Goal: Task Accomplishment & Management: Manage account settings

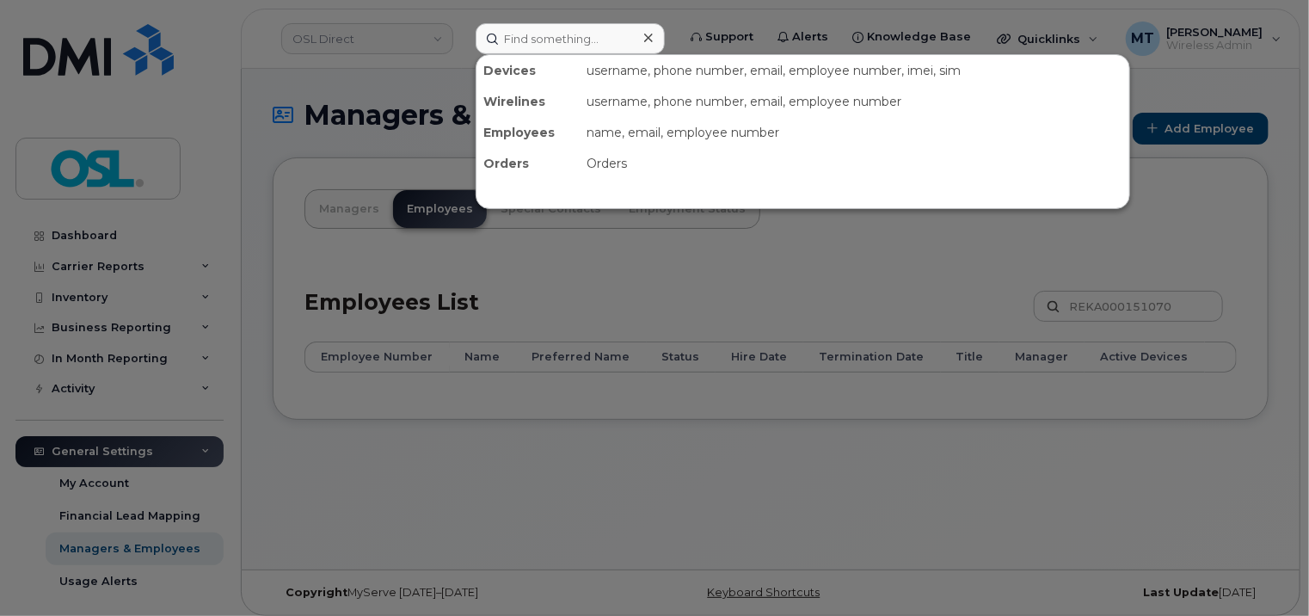
click at [577, 44] on input at bounding box center [570, 38] width 189 height 31
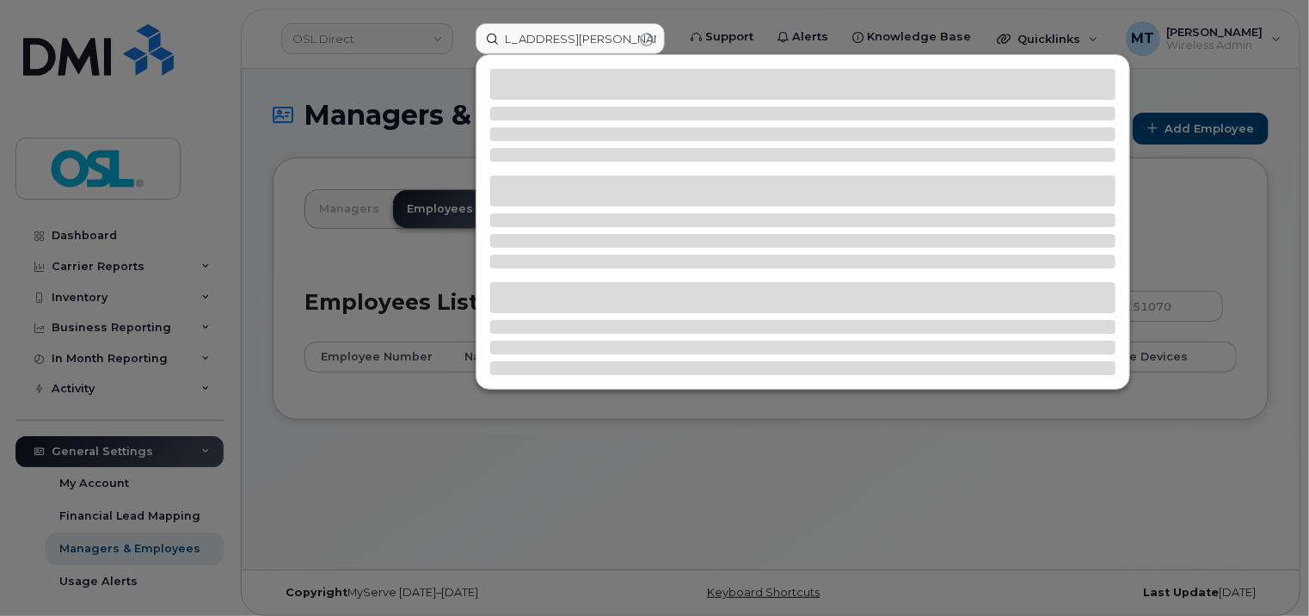
type input "Cashmic.Vincent@osldirect.com"
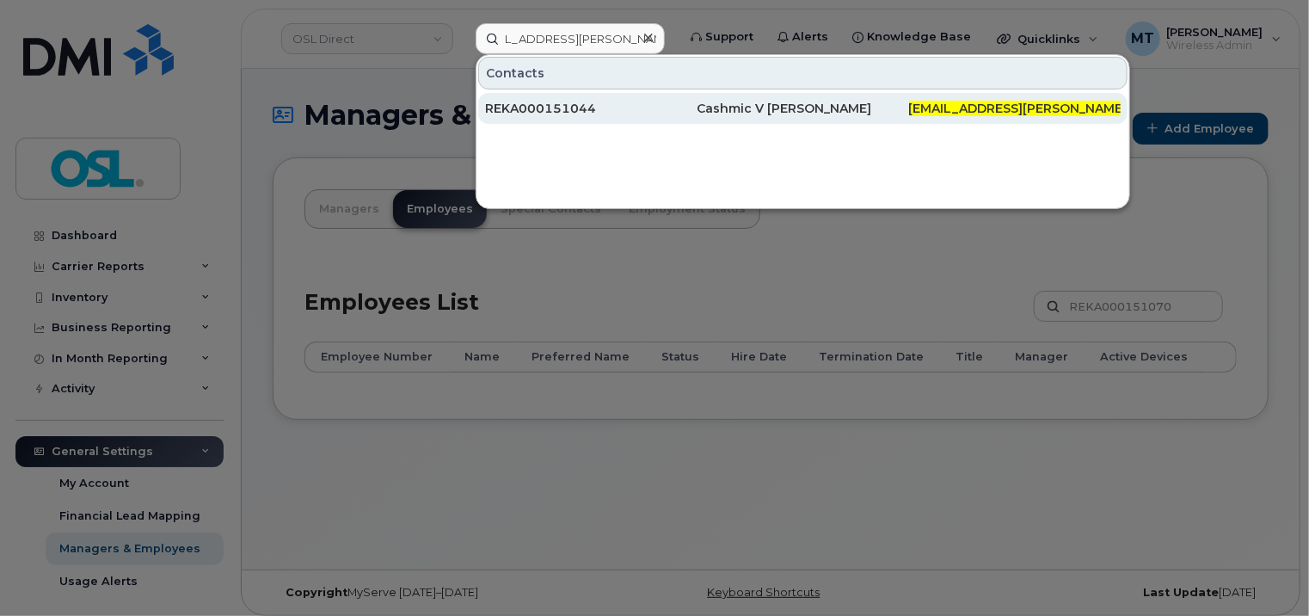
click at [697, 116] on div "REKA000151044" at bounding box center [803, 108] width 212 height 31
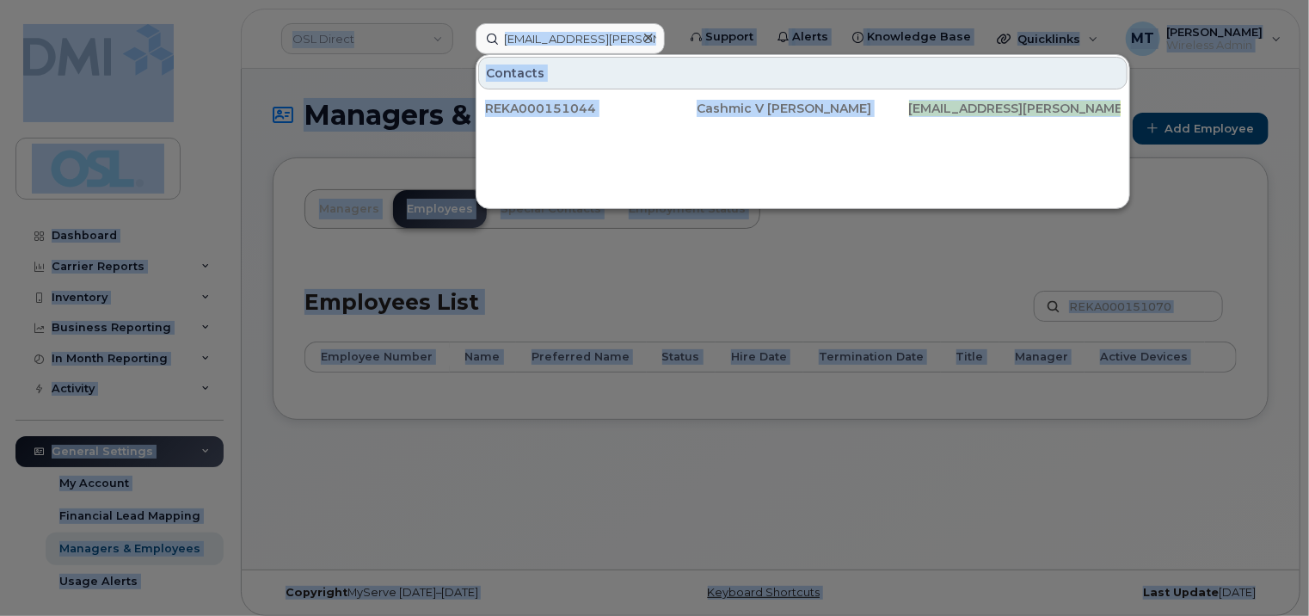
click at [651, 40] on icon at bounding box center [648, 38] width 9 height 14
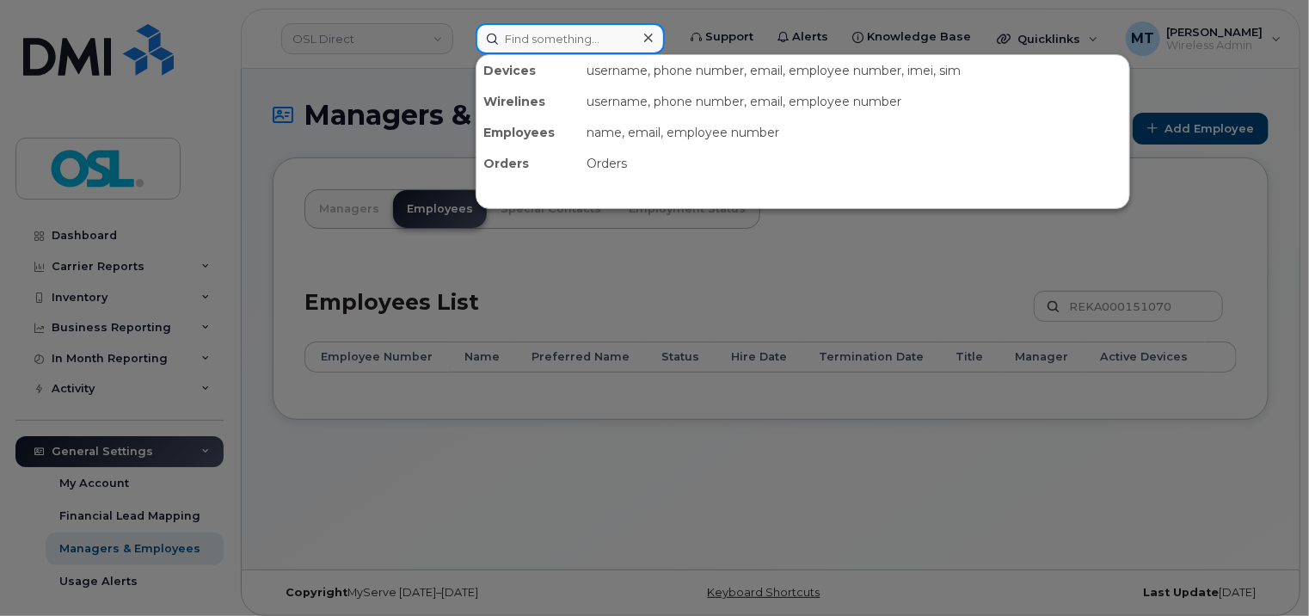
click at [629, 41] on input at bounding box center [570, 38] width 189 height 31
paste input "REKA000151044"
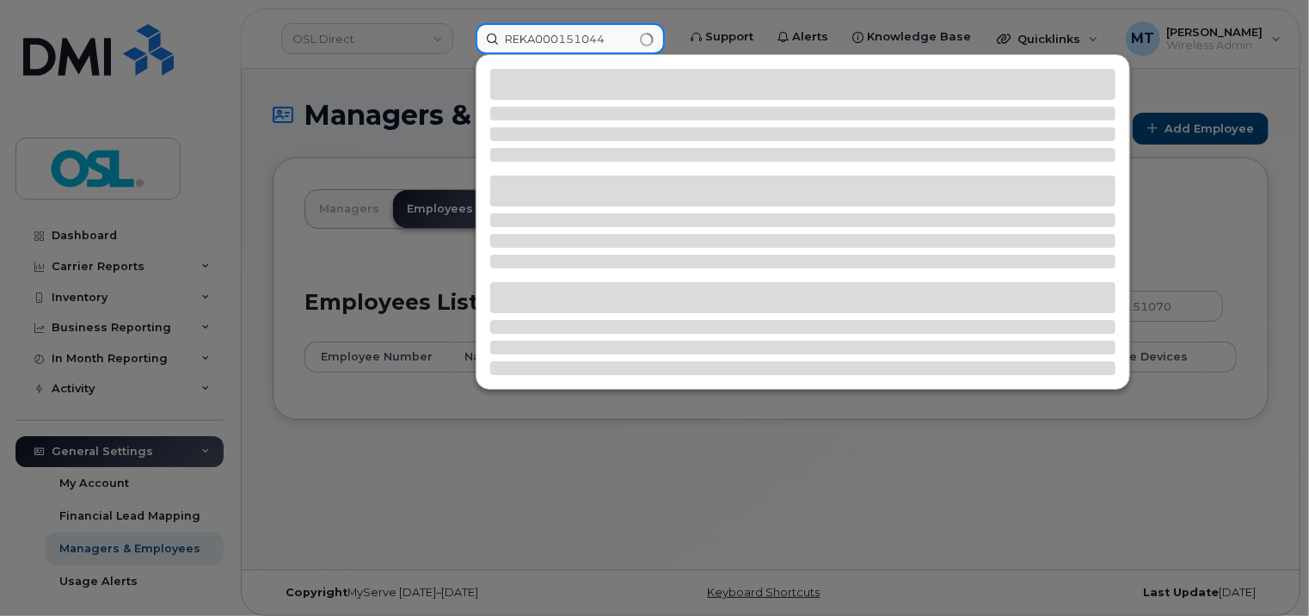
type input "REKA000151044"
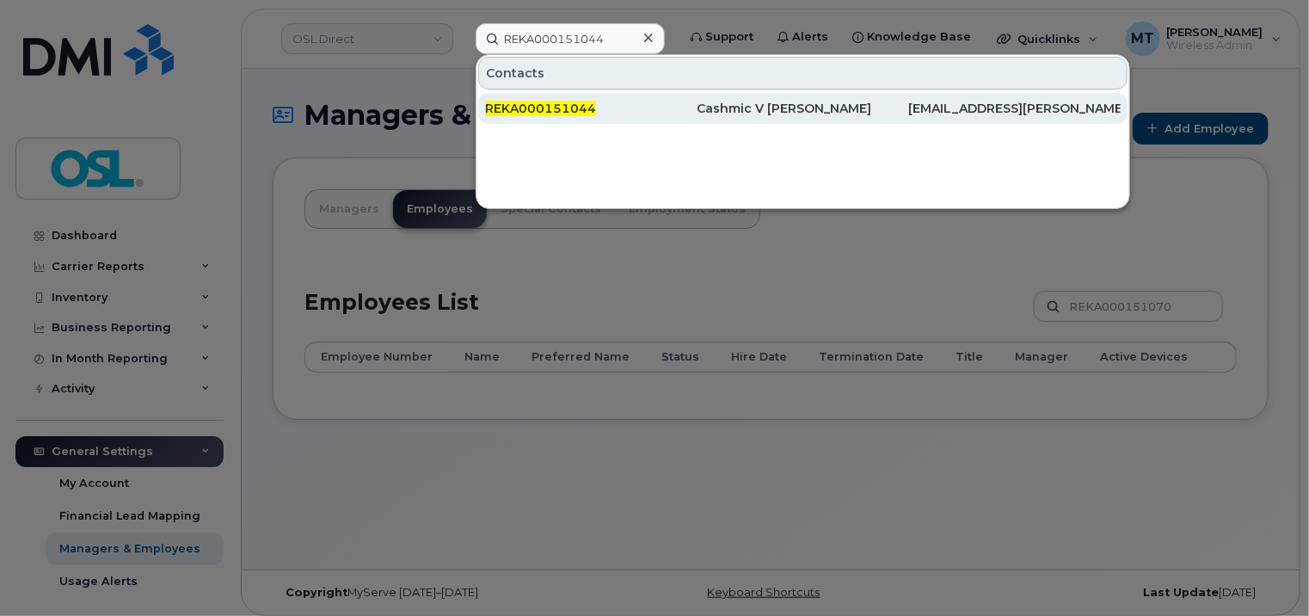
click at [637, 111] on div "REKA000151044" at bounding box center [591, 108] width 212 height 17
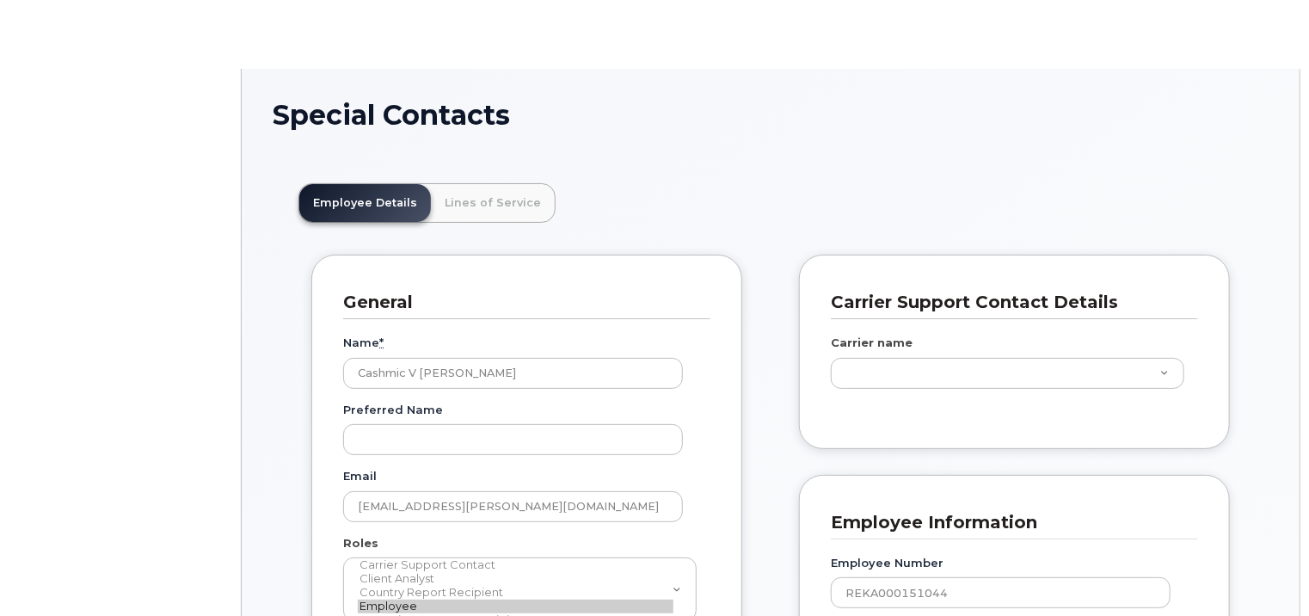
type input "5622411"
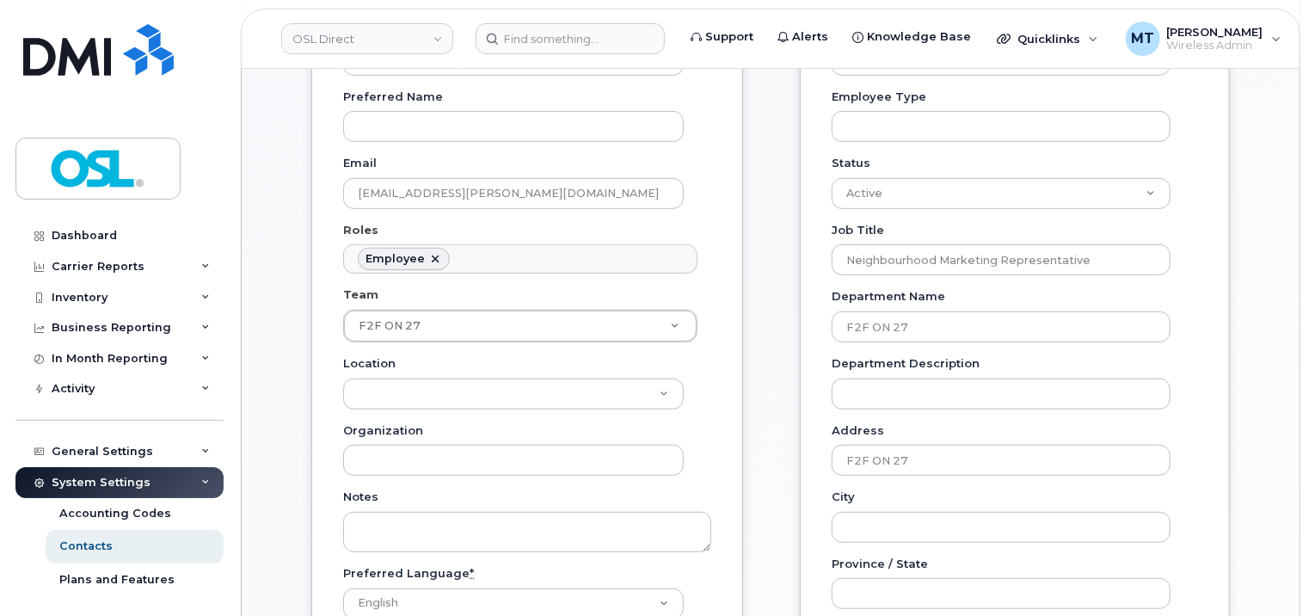
scroll to position [344, 0]
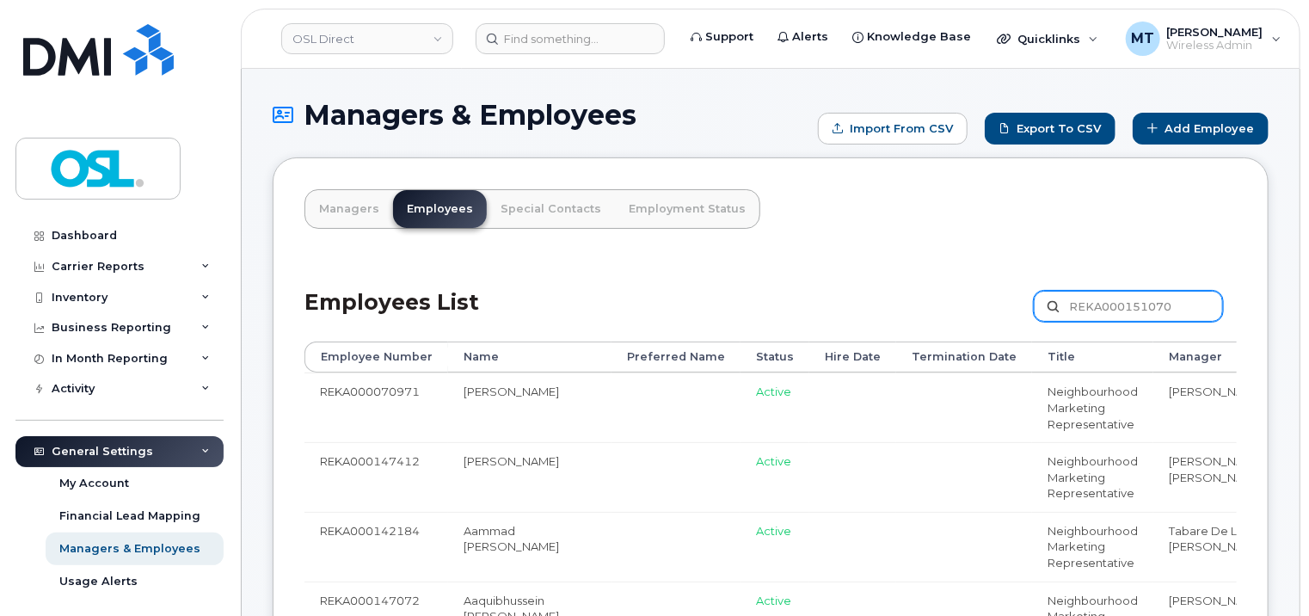
drag, startPoint x: 1194, startPoint y: 307, endPoint x: 967, endPoint y: 300, distance: 227.1
click at [967, 300] on div "Employees List REKA000151070 Customize Filter Refresh Export" at bounding box center [770, 301] width 932 height 82
paste input "44"
type input "REKA000151044"
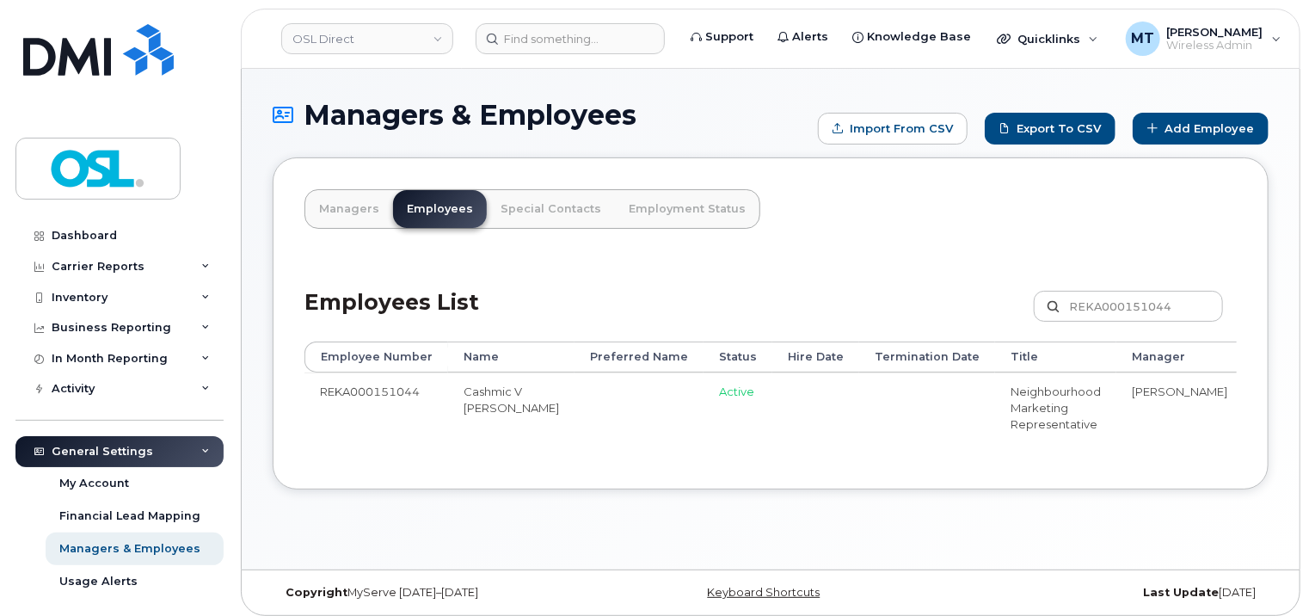
scroll to position [0, 212]
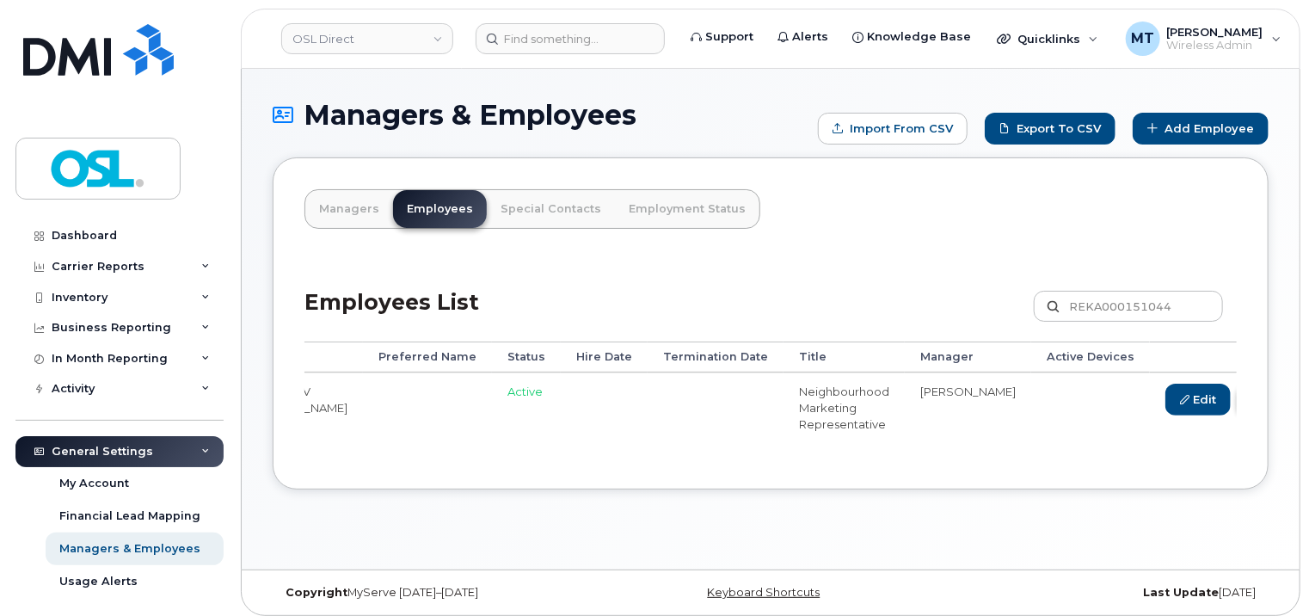
click at [1238, 409] on link "Delete" at bounding box center [1279, 400] width 83 height 32
